Goal: Task Accomplishment & Management: Manage account settings

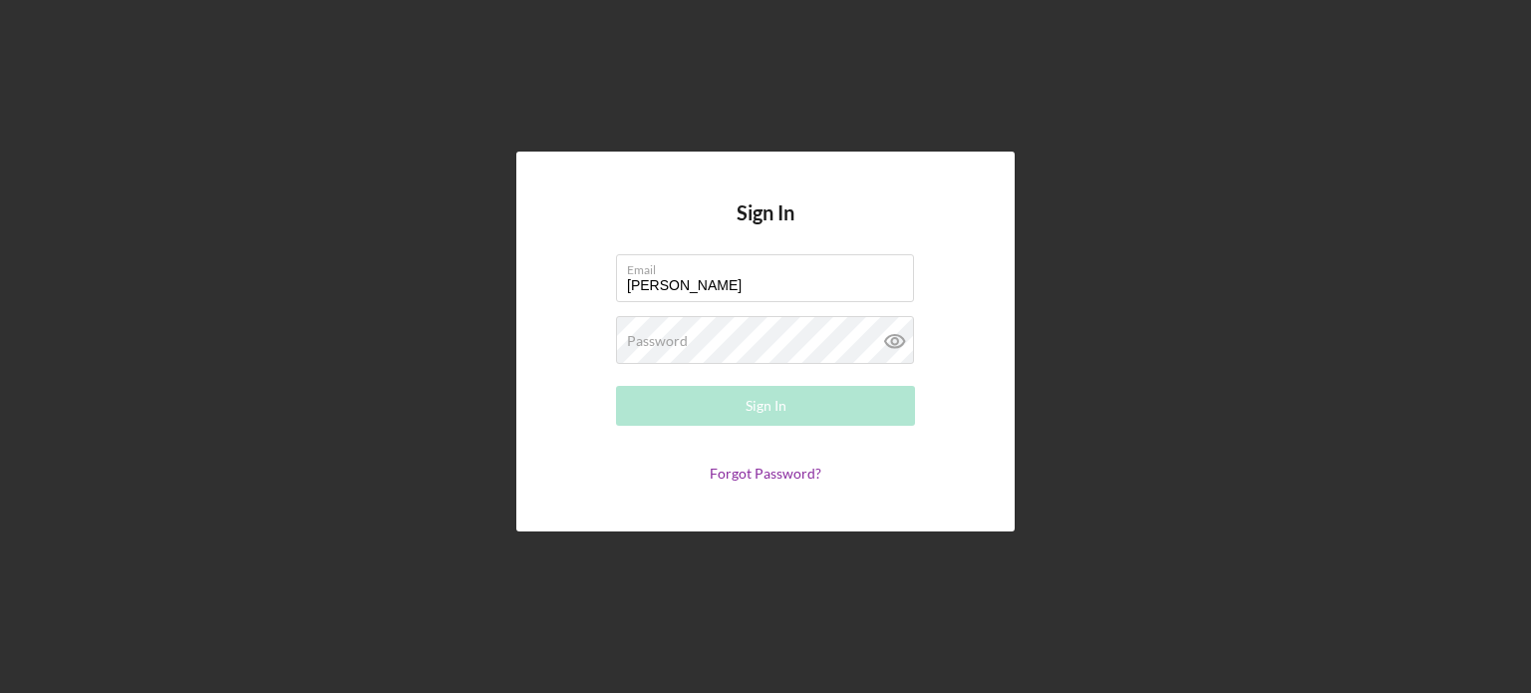
type input "[PERSON_NAME][EMAIL_ADDRESS][DOMAIN_NAME]"
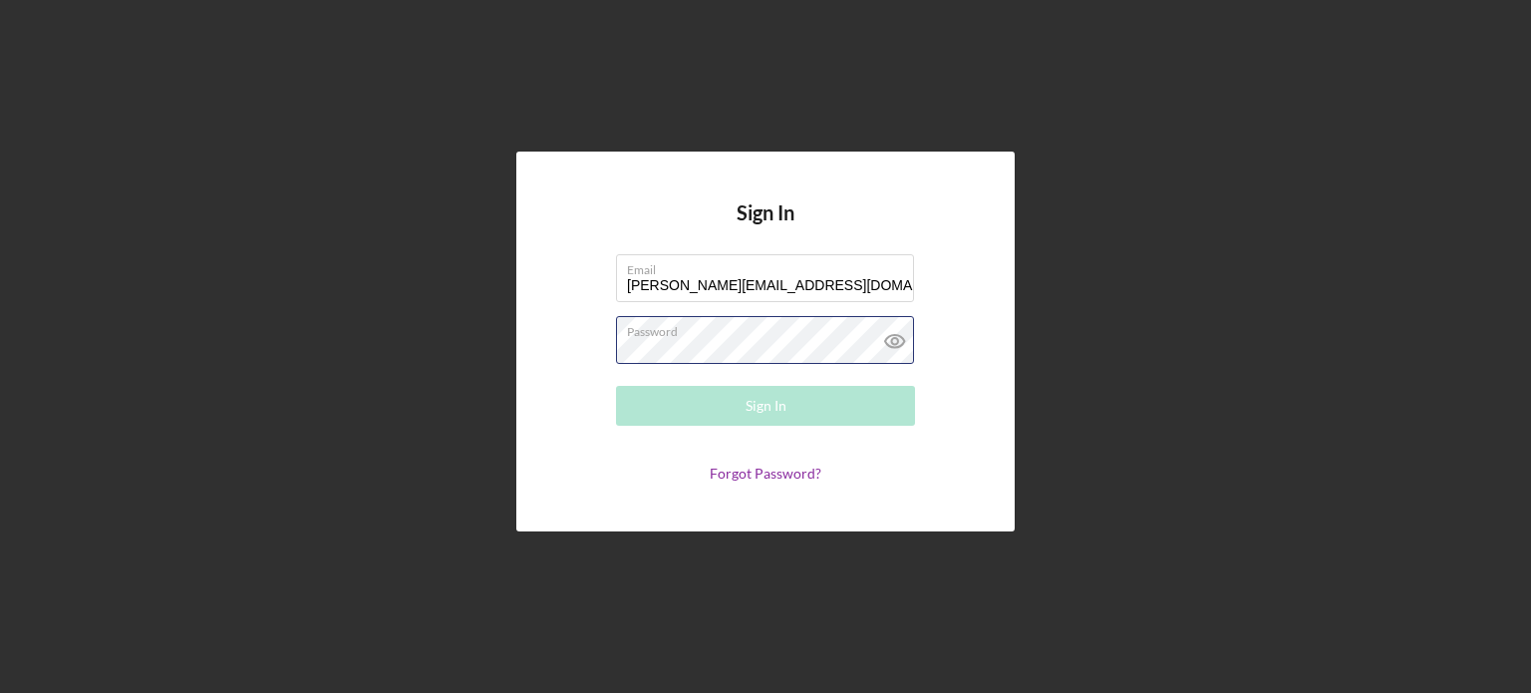
click at [714, 338] on div "Password Required" at bounding box center [765, 341] width 299 height 50
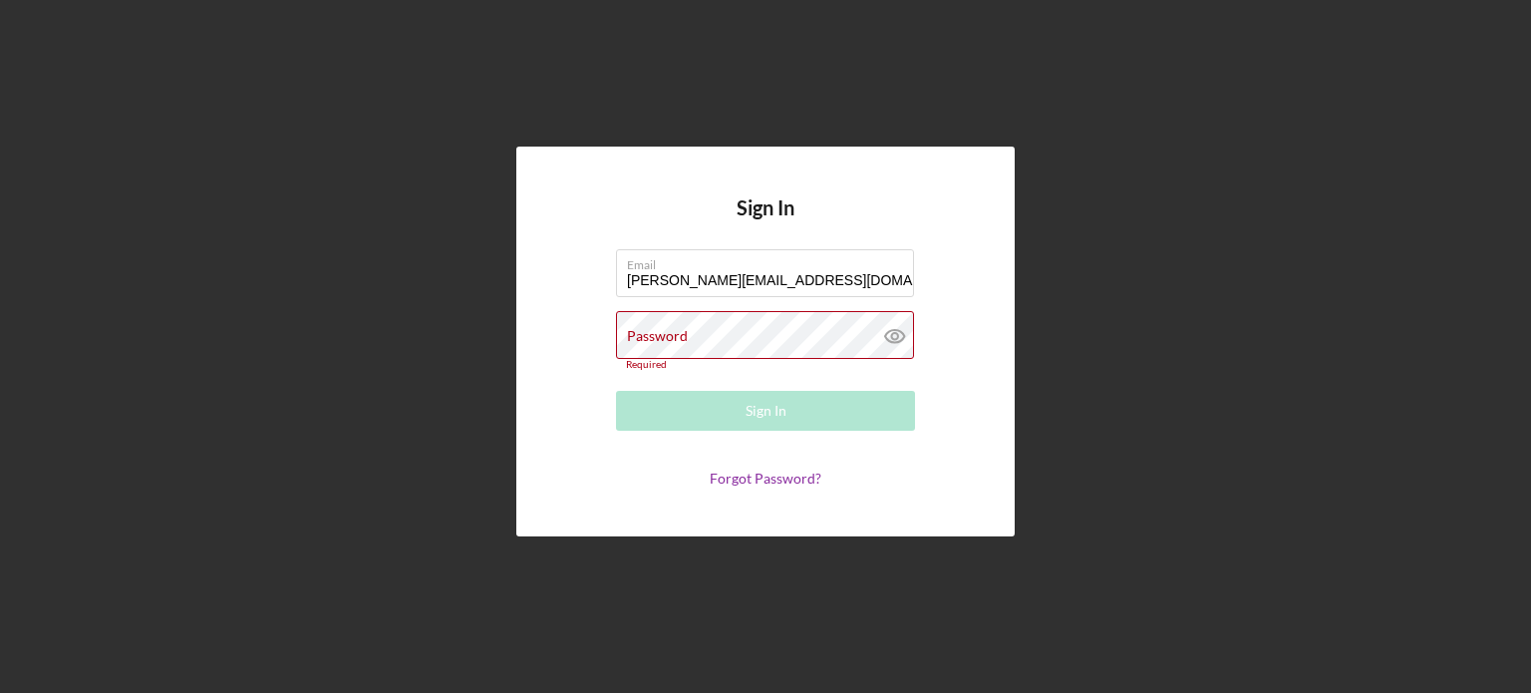
click at [714, 338] on div "Password Required" at bounding box center [765, 340] width 299 height 59
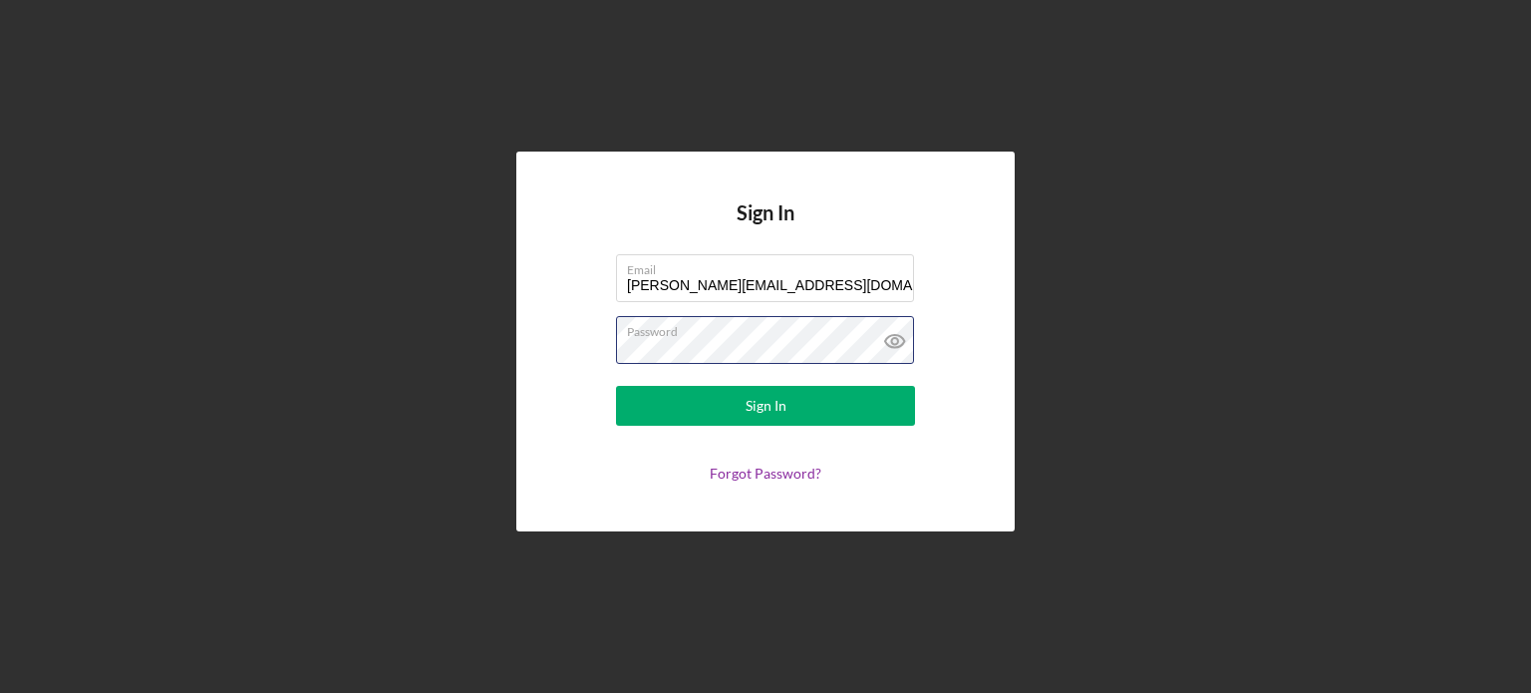
click at [616, 386] on button "Sign In" at bounding box center [765, 406] width 299 height 40
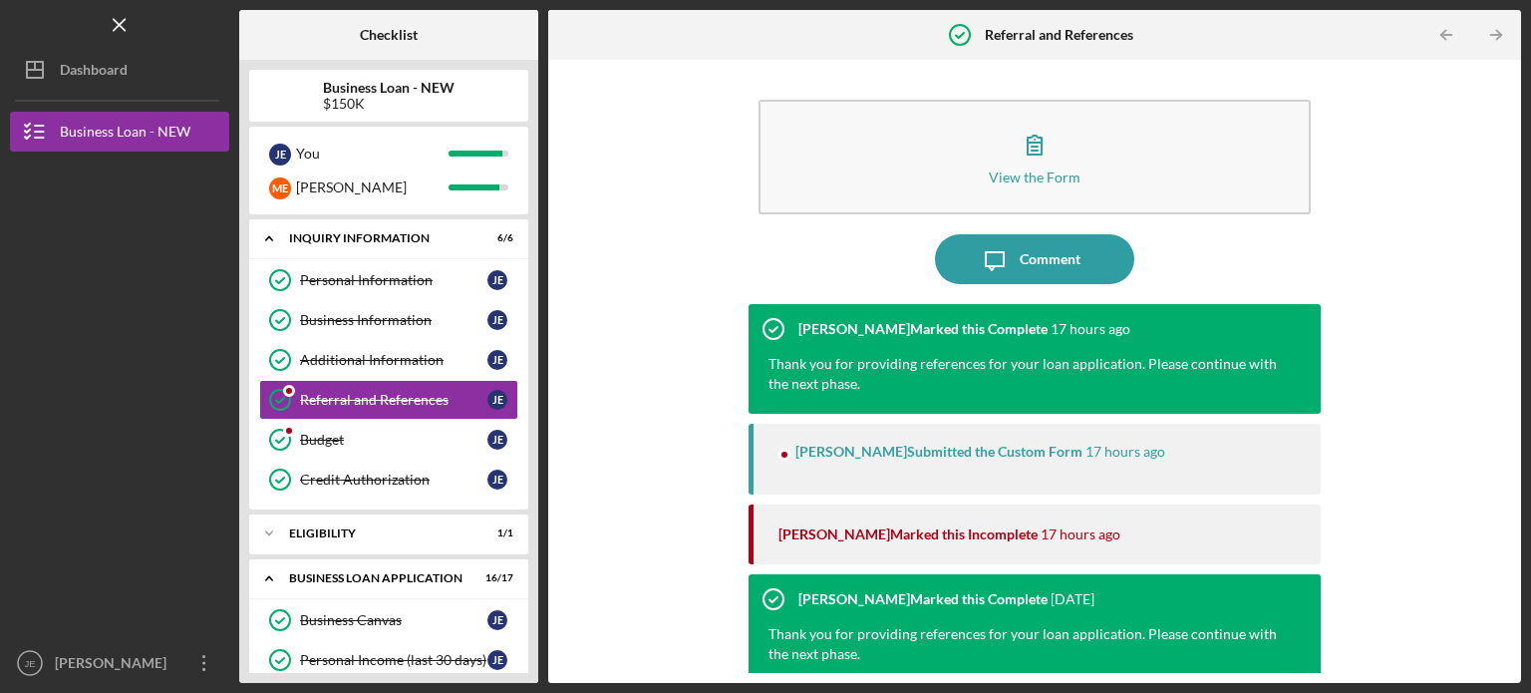
click at [598, 339] on div "View the Form Form Icon/Message Comment [PERSON_NAME] Marked this Complete 17 h…" at bounding box center [1034, 371] width 953 height 603
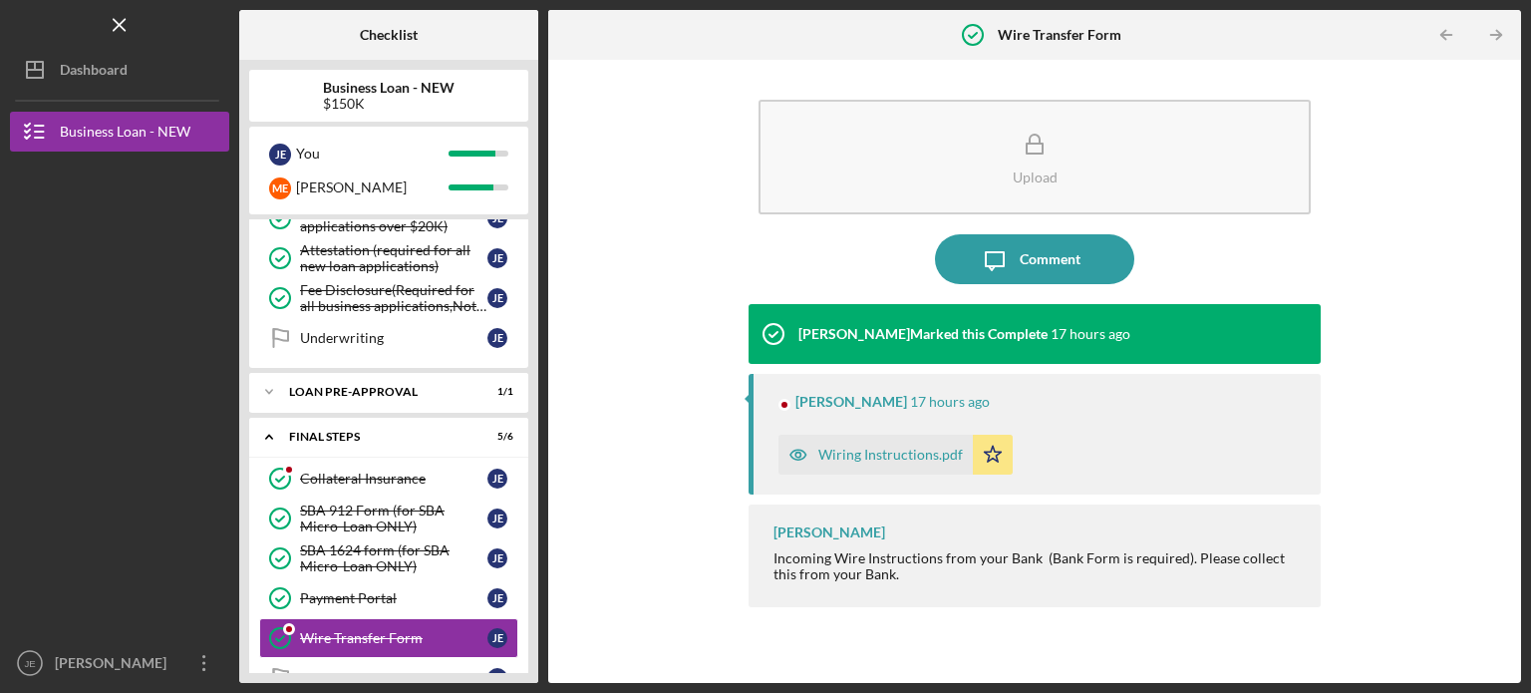
scroll to position [682, 0]
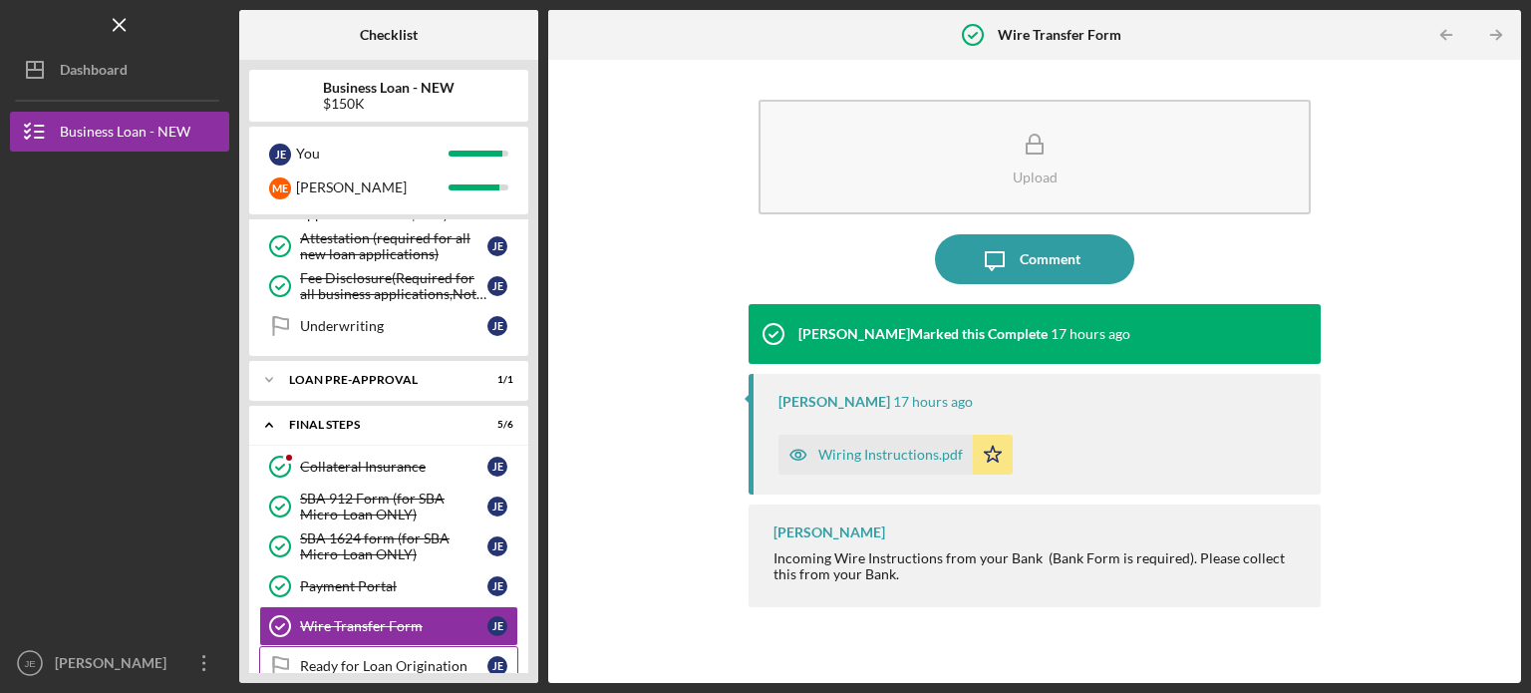
click at [367, 659] on div "Ready for Loan Origination" at bounding box center [393, 666] width 187 height 16
